Goal: Task Accomplishment & Management: Use online tool/utility

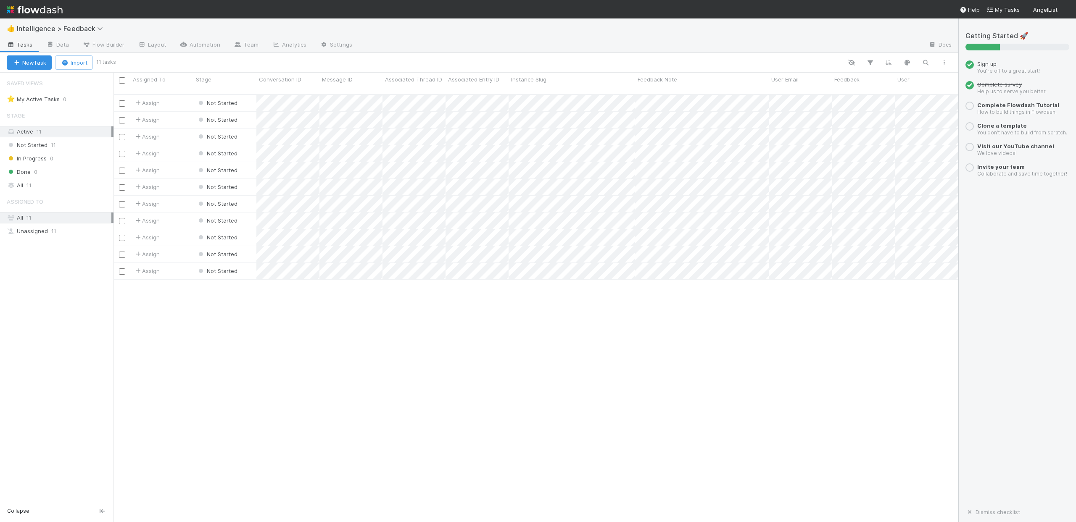
scroll to position [429, 838]
click at [58, 143] on div "Not Started 11" at bounding box center [60, 145] width 107 height 11
click at [64, 133] on div "Active 11" at bounding box center [59, 131] width 105 height 11
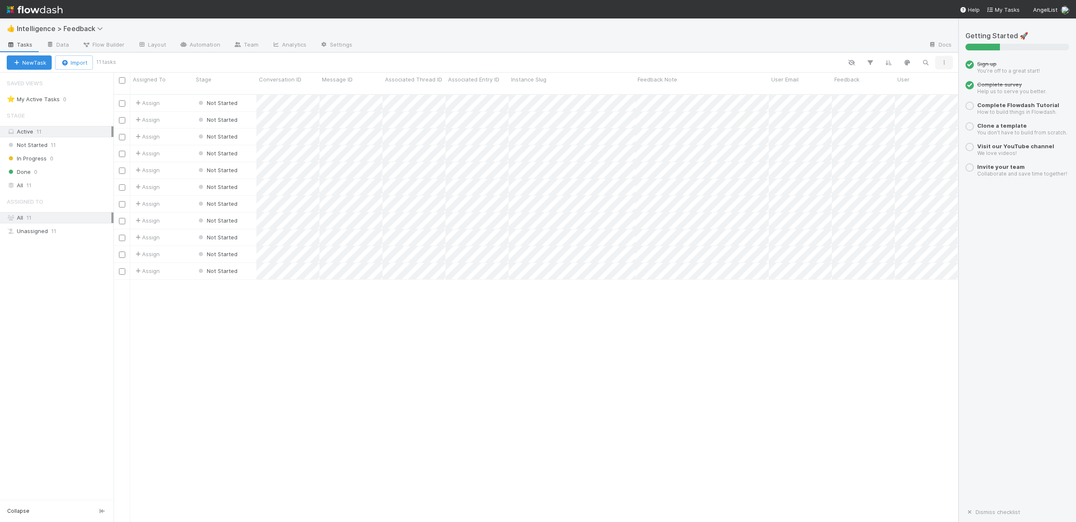
click at [937, 62] on button "button" at bounding box center [943, 62] width 15 height 11
click at [945, 65] on icon "button" at bounding box center [943, 62] width 8 height 5
click at [855, 61] on icon "button" at bounding box center [851, 63] width 8 height 8
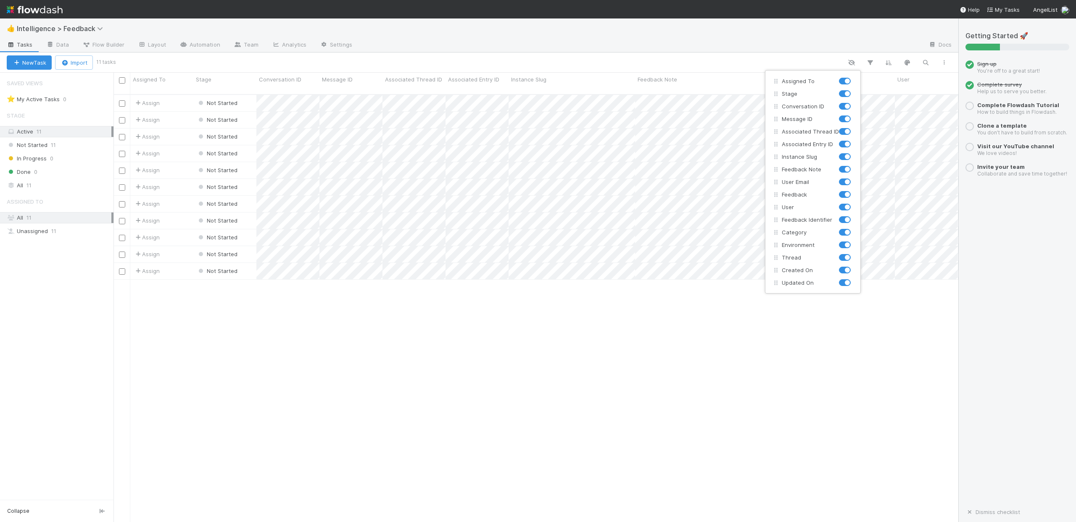
click at [767, 49] on div "Assigned To Stage Conversation ID Message ID Associated Thread ID Associated En…" at bounding box center [538, 261] width 1076 height 522
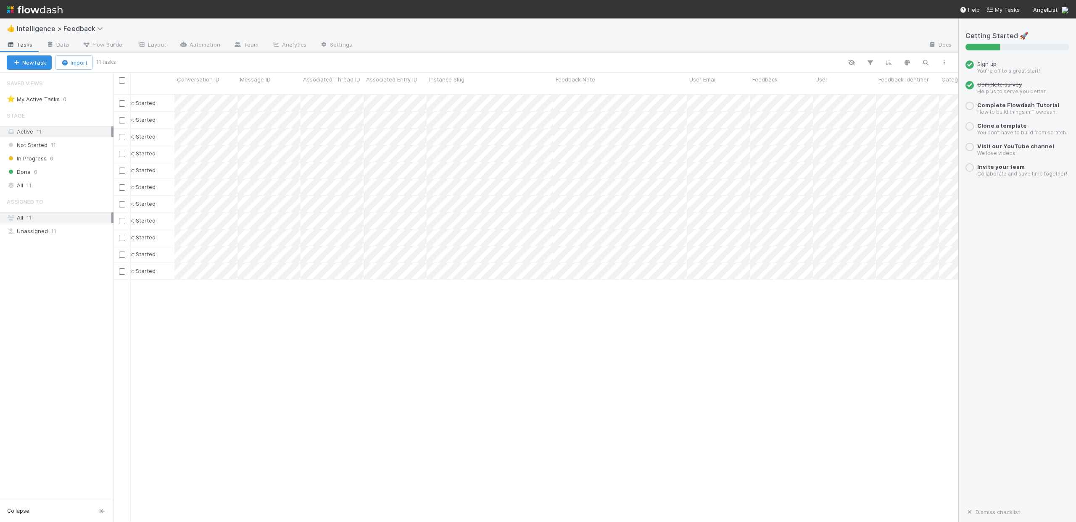
scroll to position [0, 79]
click at [791, 318] on div "Assign Not Started 0 [DATE] 3:21:26 PM [DATE] 3:21:26 PM Assign Not Started 0 […" at bounding box center [535, 312] width 845 height 434
click at [589, 408] on div "Assign Not Started 0 [DATE] 3:21:26 PM [DATE] 3:21:26 PM Assign Not Started 0 […" at bounding box center [535, 312] width 845 height 434
click at [1027, 315] on div "Getting Started 🚀 Sign up You’re off to a great start! Complete survey Help us …" at bounding box center [1017, 270] width 104 height 477
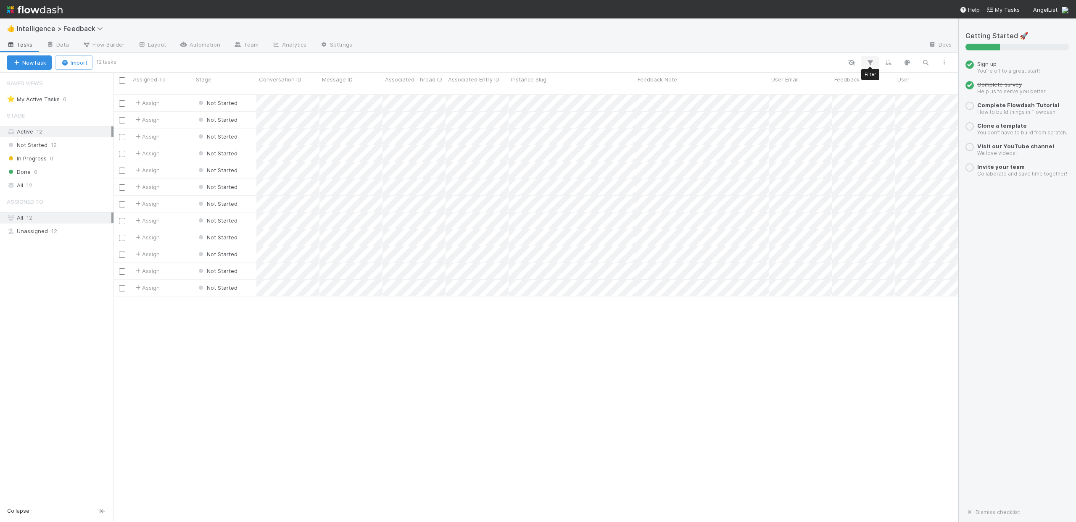
click at [869, 64] on icon "button" at bounding box center [870, 63] width 8 height 8
click at [863, 51] on div "Add Filter" at bounding box center [538, 261] width 1076 height 522
click at [855, 63] on icon "button" at bounding box center [851, 63] width 8 height 8
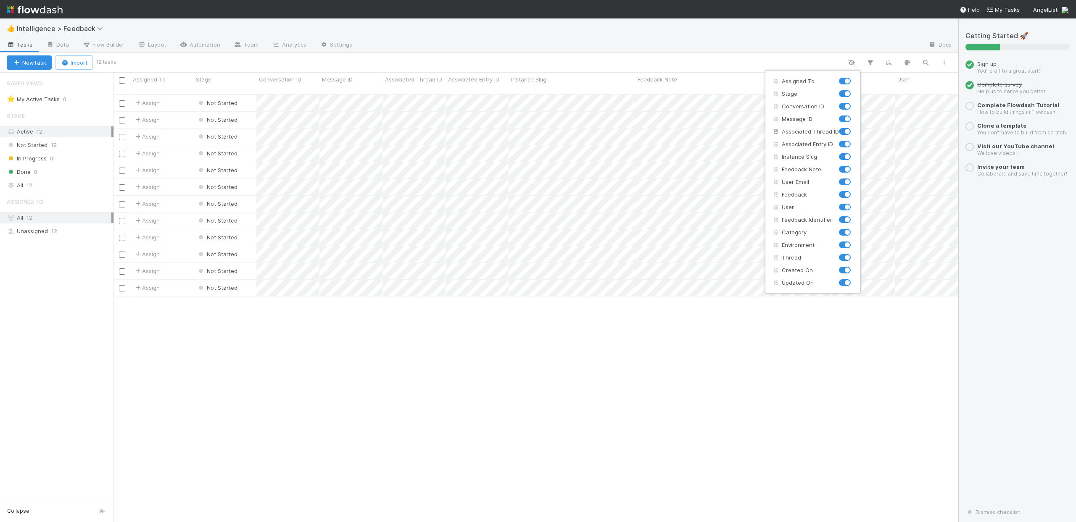
click at [854, 127] on label at bounding box center [854, 127] width 0 height 0
click at [844, 129] on input "checkbox" at bounding box center [842, 131] width 7 height 8
checkbox input "false"
click at [854, 140] on label at bounding box center [854, 140] width 0 height 0
click at [845, 143] on input "checkbox" at bounding box center [842, 144] width 7 height 8
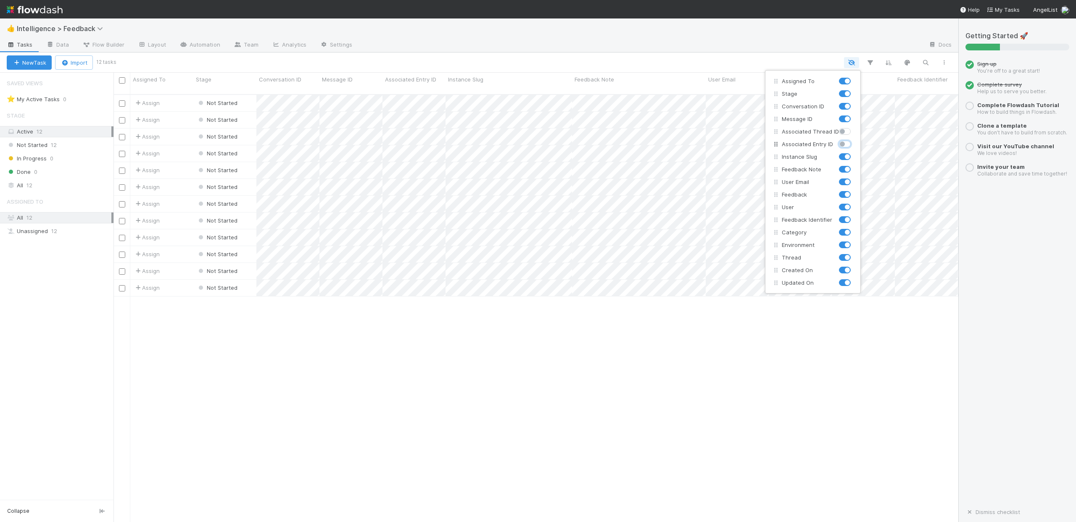
checkbox input "false"
click at [854, 153] on label at bounding box center [854, 153] width 0 height 0
click at [844, 159] on input "checkbox" at bounding box center [842, 157] width 7 height 8
checkbox input "false"
click at [952, 187] on div "Assigned To Stage Conversation ID Message ID Associated Thread ID Associated En…" at bounding box center [538, 261] width 1076 height 522
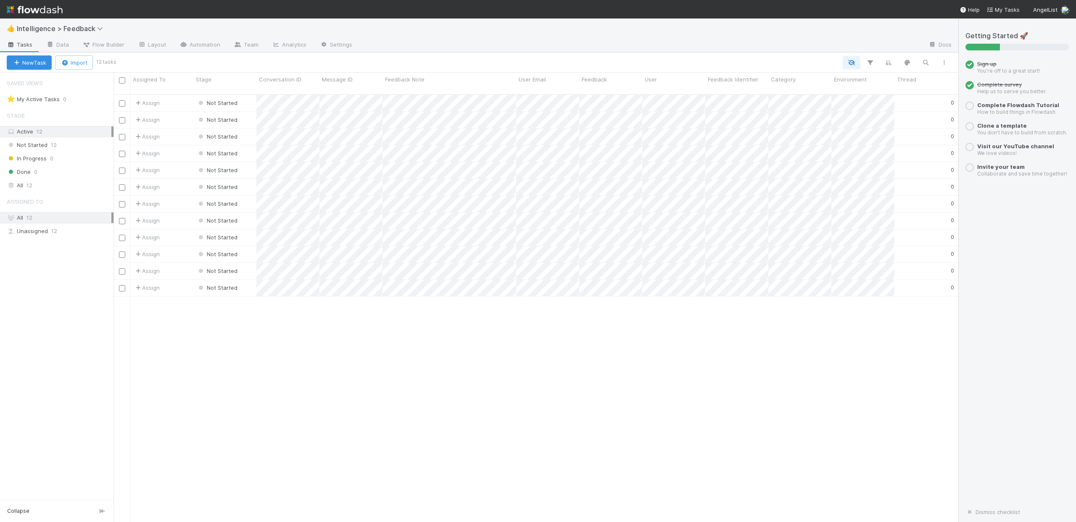
click at [851, 63] on icon "button" at bounding box center [851, 63] width 8 height 8
click at [854, 253] on label at bounding box center [854, 253] width 0 height 0
click at [841, 258] on input "checkbox" at bounding box center [842, 257] width 7 height 8
checkbox input "false"
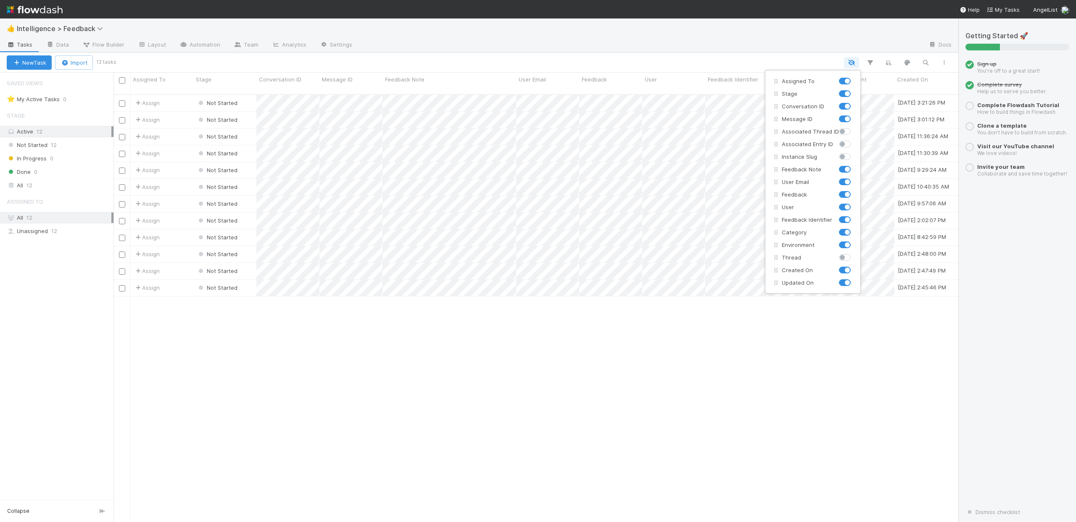
click at [989, 266] on div "Assigned To Stage Conversation ID Message ID Associated Thread ID Associated En…" at bounding box center [538, 261] width 1076 height 522
click at [849, 61] on icon "button" at bounding box center [851, 63] width 8 height 8
click at [989, 234] on div "Assigned To Stage Conversation ID Message ID Associated Thread ID Associated En…" at bounding box center [538, 261] width 1076 height 522
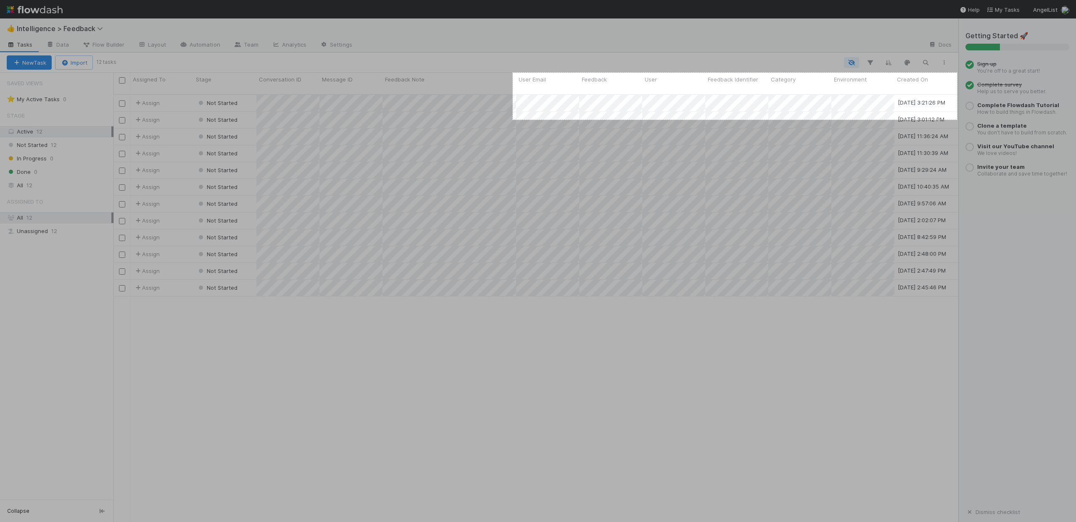
drag, startPoint x: 515, startPoint y: 74, endPoint x: 957, endPoint y: 120, distance: 444.0
click at [957, 120] on div "1057 X 112" at bounding box center [538, 261] width 1076 height 522
click at [979, 92] on link "Copy" at bounding box center [976, 93] width 22 height 9
